Goal: Complete application form

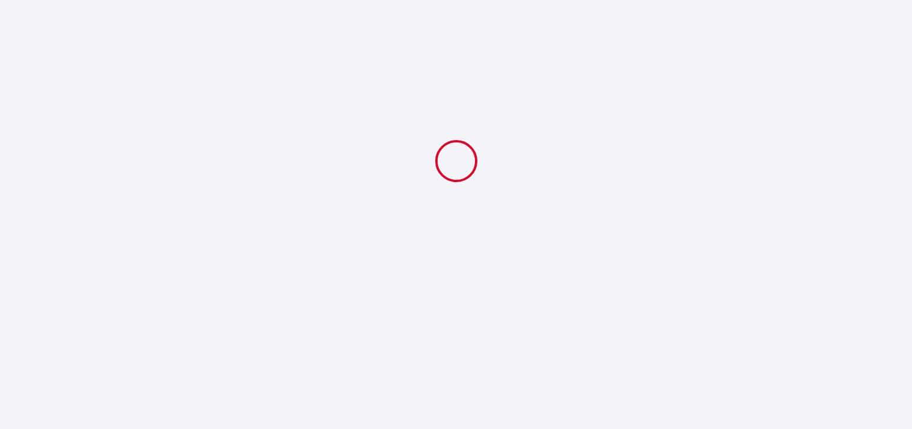
select select
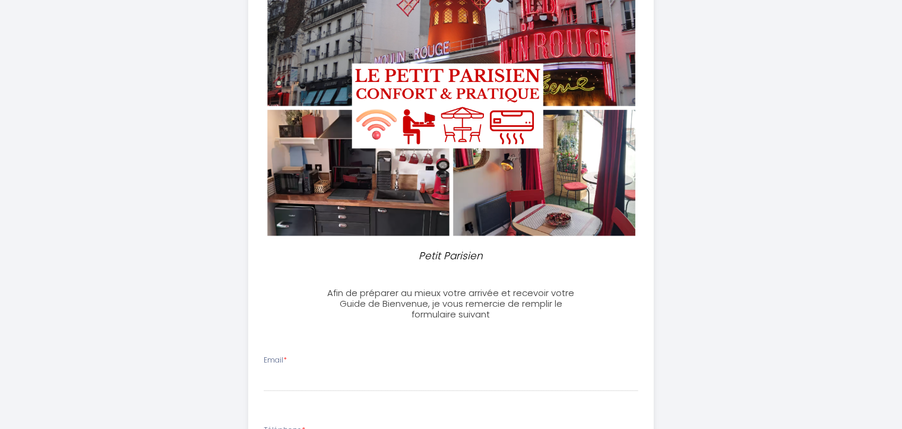
scroll to position [238, 0]
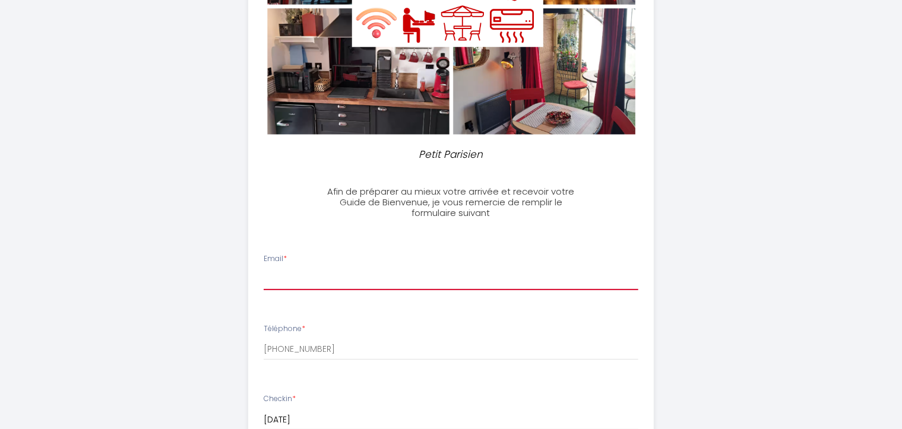
click at [333, 280] on input "Email *" at bounding box center [451, 279] width 375 height 21
type input "O"
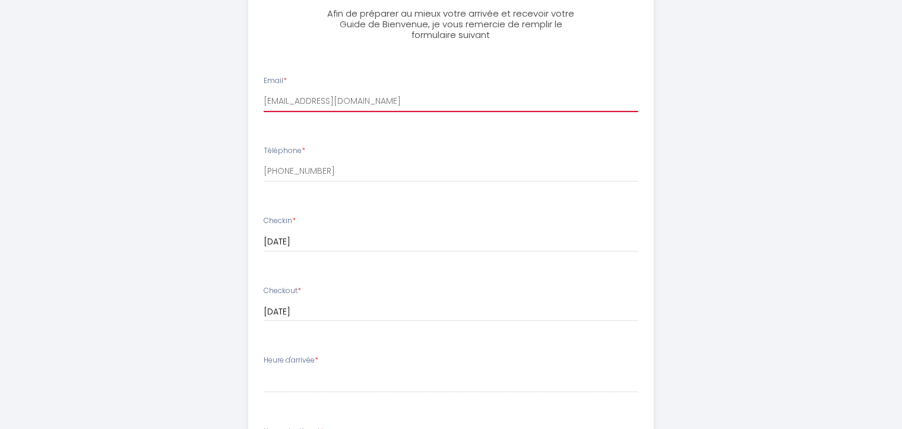
scroll to position [535, 0]
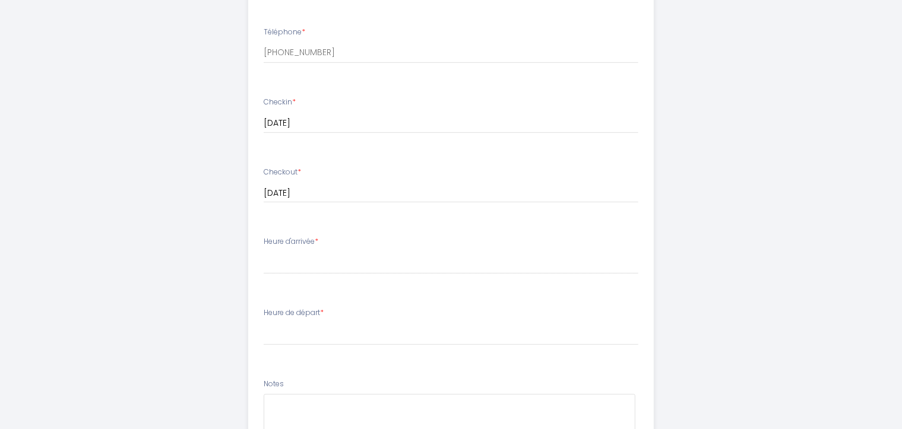
type input "[EMAIL_ADDRESS][DOMAIN_NAME]"
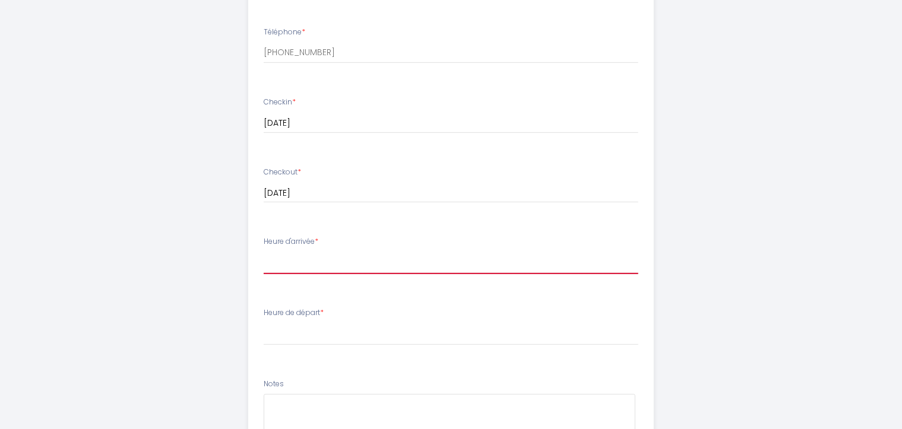
click at [296, 266] on select "15:30 16:00 16:30 17:00 17:30 18:00 18:30 19:00 19:30 20:00 20:30 21:00 21:30 2…" at bounding box center [451, 263] width 375 height 23
select select "21:30"
click at [264, 252] on select "15:30 16:00 16:30 17:00 17:30 18:00 18:30 19:00 19:30 20:00 20:30 21:00 21:30 2…" at bounding box center [451, 263] width 375 height 23
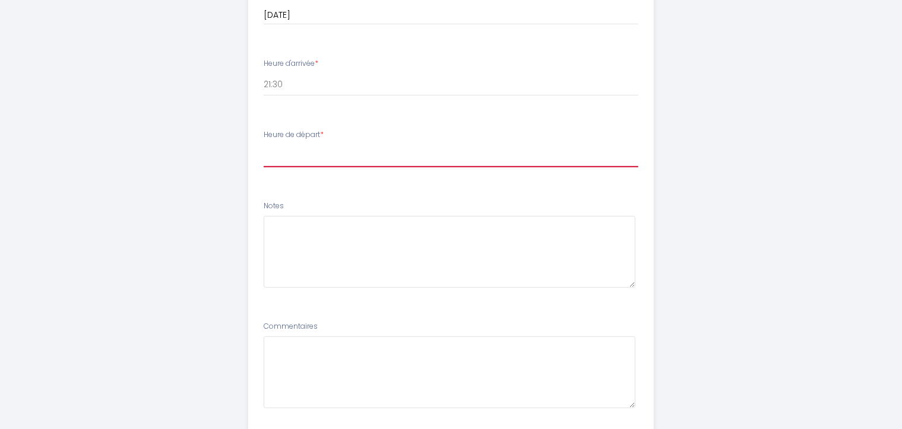
click at [293, 158] on select "00:00 00:30 01:00 01:30 02:00 02:30 03:00 03:30 04:00 04:30 05:00 05:30 06:00 0…" at bounding box center [451, 156] width 375 height 23
select select "09:00"
click at [264, 145] on select "00:00 00:30 01:00 01:30 02:00 02:30 03:00 03:30 04:00 04:30 05:00 05:30 06:00 0…" at bounding box center [451, 156] width 375 height 23
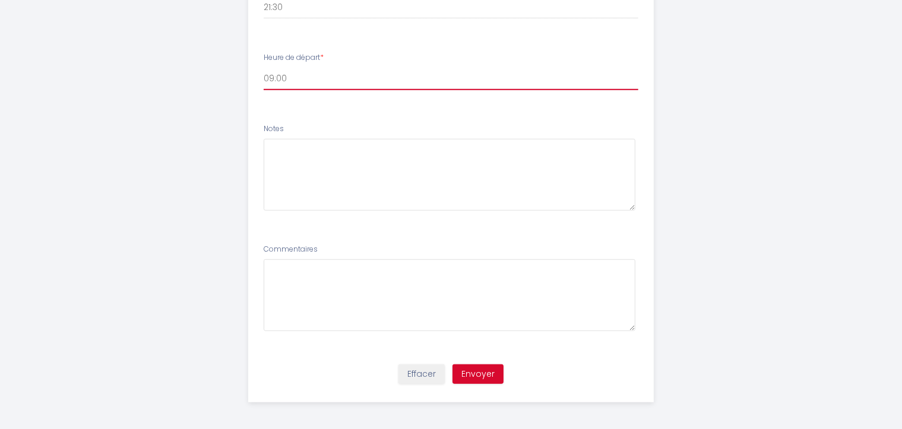
scroll to position [792, 0]
click at [479, 373] on button "Envoyer" at bounding box center [478, 373] width 51 height 20
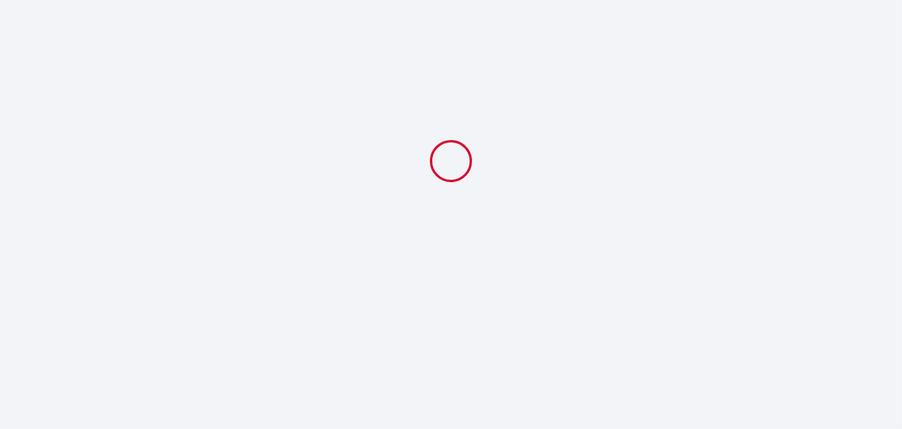
scroll to position [0, 0]
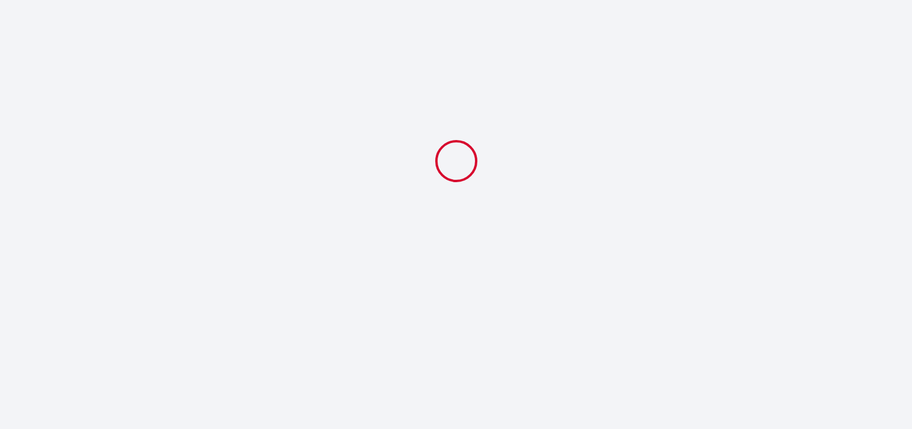
select select "21:30"
select select "09:00"
